Goal: Transaction & Acquisition: Purchase product/service

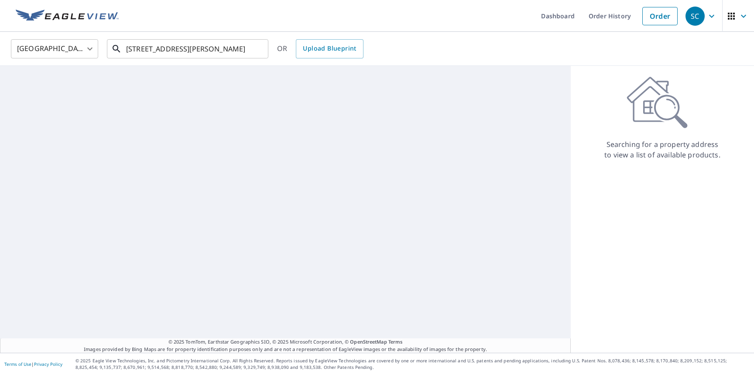
type input "[STREET_ADDRESS][PERSON_NAME]"
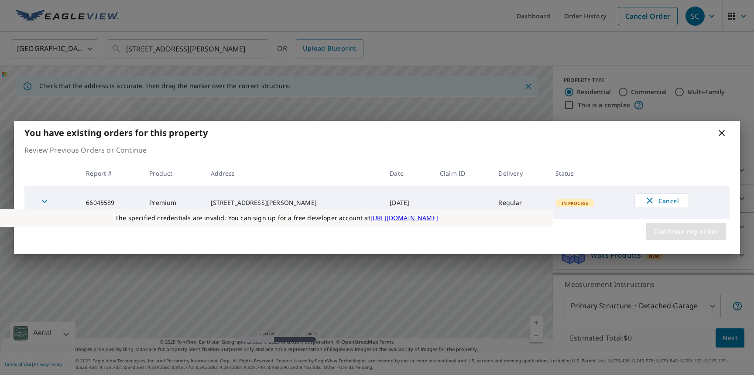
click at [686, 232] on span "Continue my order" at bounding box center [686, 232] width 66 height 12
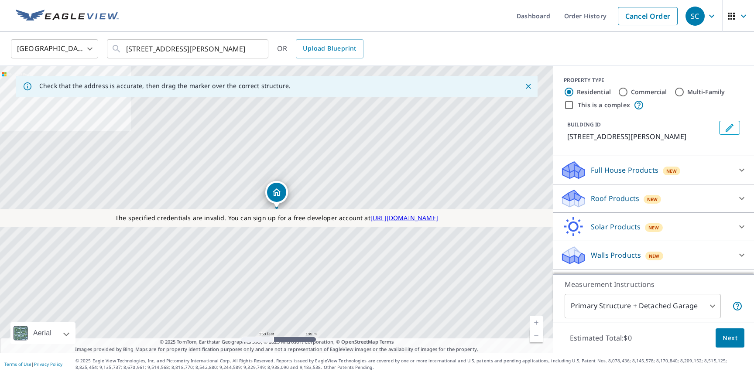
click at [614, 198] on p "Roof Products" at bounding box center [615, 198] width 48 height 10
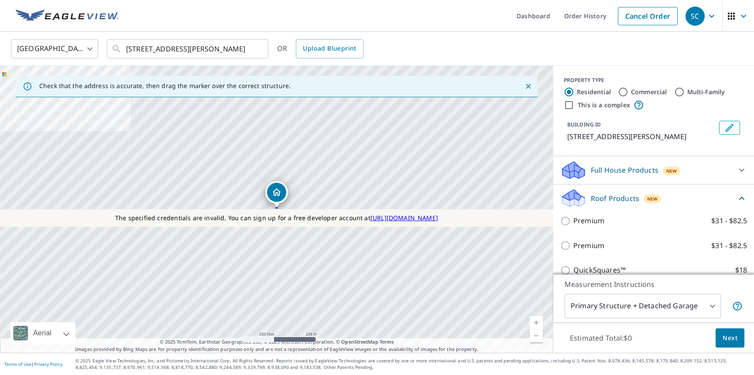
click at [588, 246] on p "Premium" at bounding box center [588, 245] width 31 height 11
click at [573, 246] on input "Premium $31 - $82.5" at bounding box center [566, 245] width 13 height 10
checkbox input "true"
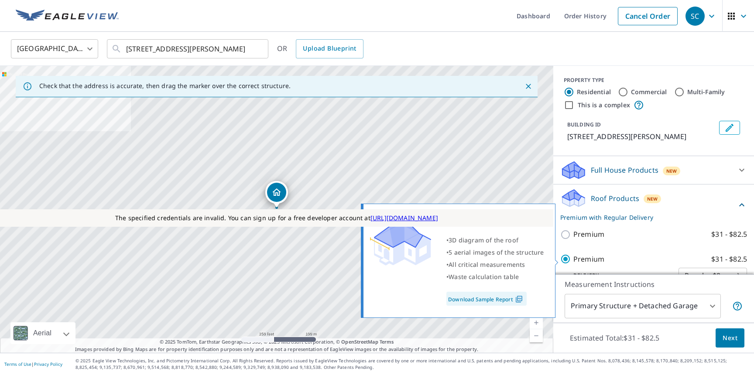
click at [730, 338] on span "Next" at bounding box center [729, 338] width 15 height 11
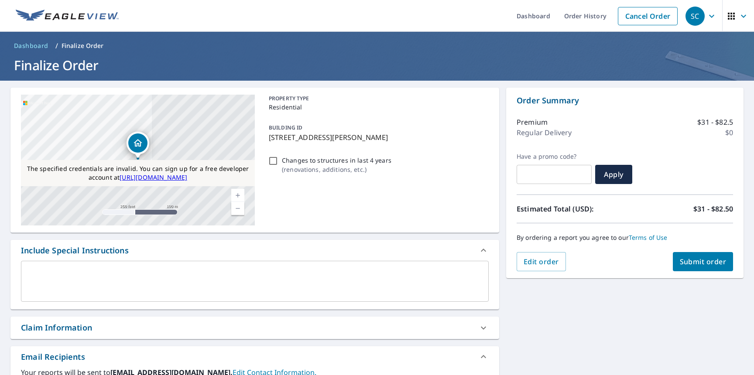
click at [695, 10] on div "SC" at bounding box center [694, 16] width 19 height 19
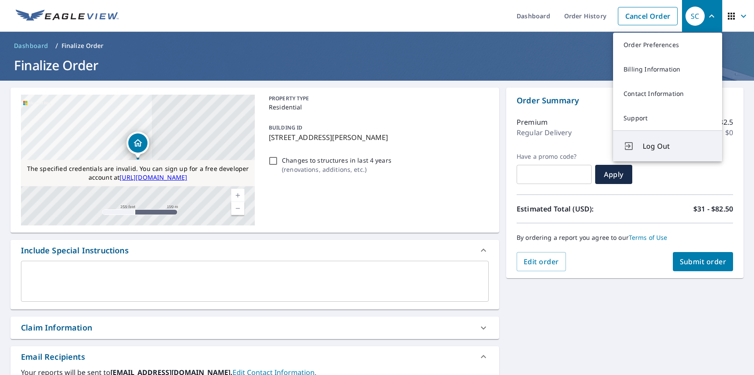
click at [677, 141] on span "Log Out" at bounding box center [677, 146] width 69 height 10
